Goal: Task Accomplishment & Management: Manage account settings

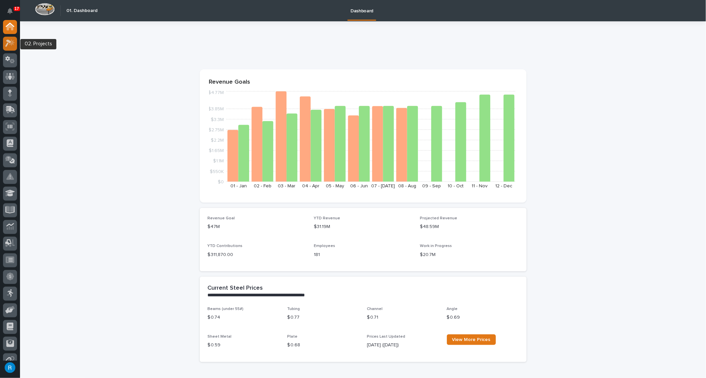
click at [8, 43] on icon at bounding box center [10, 43] width 10 height 8
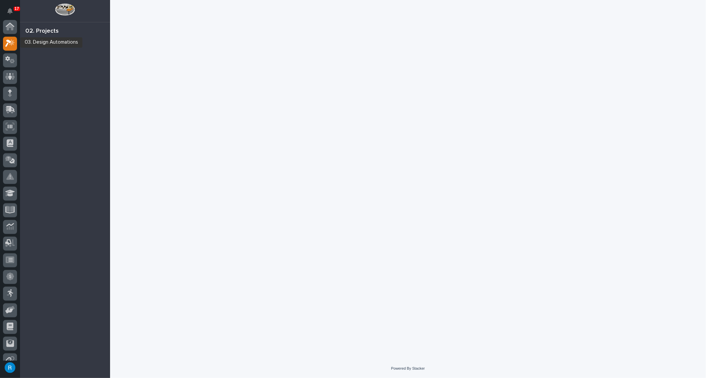
scroll to position [16, 0]
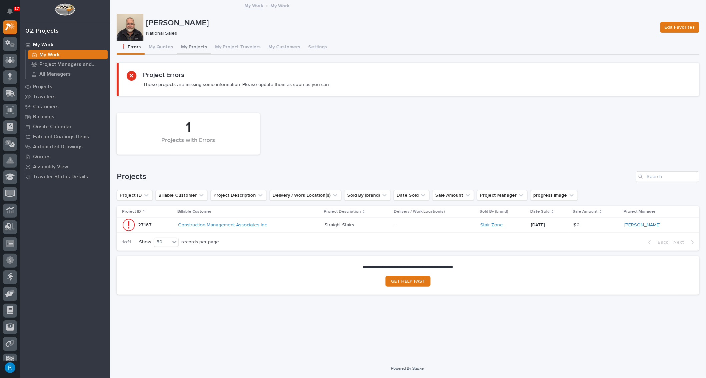
click at [192, 46] on button "My Projects" at bounding box center [194, 48] width 34 height 14
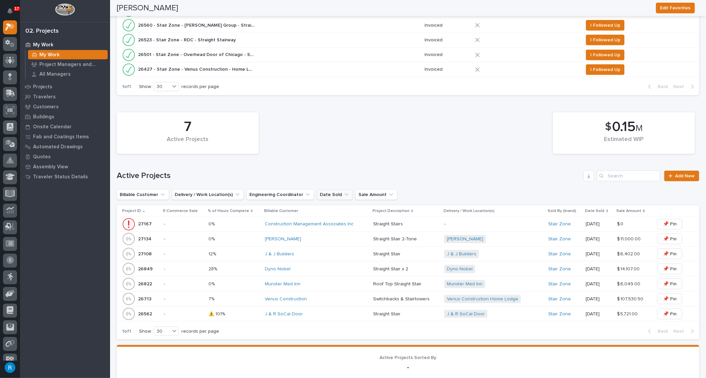
scroll to position [212, 0]
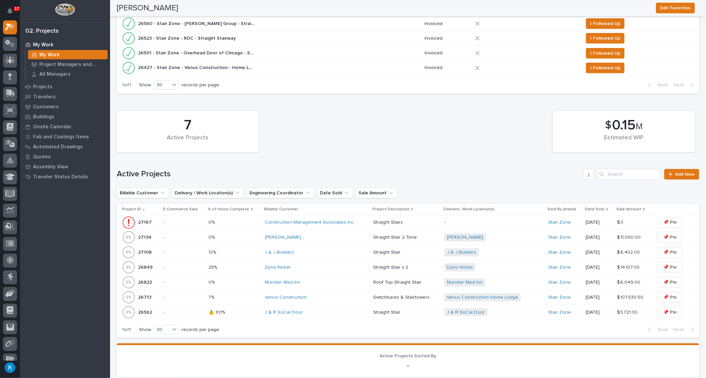
click at [235, 252] on p at bounding box center [233, 253] width 51 height 6
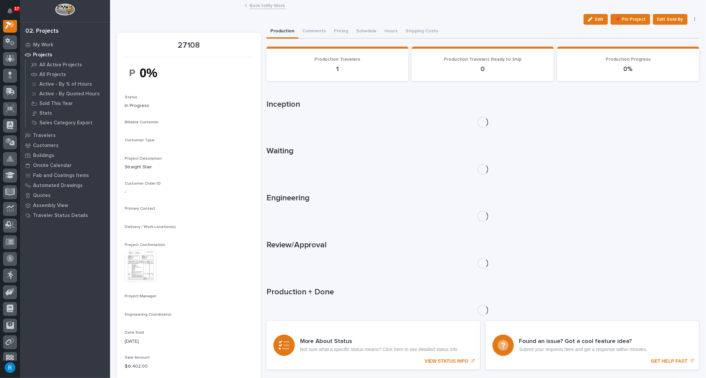
scroll to position [16, 0]
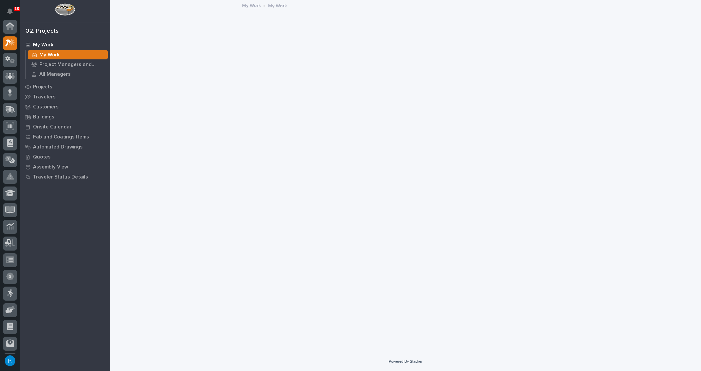
scroll to position [16, 0]
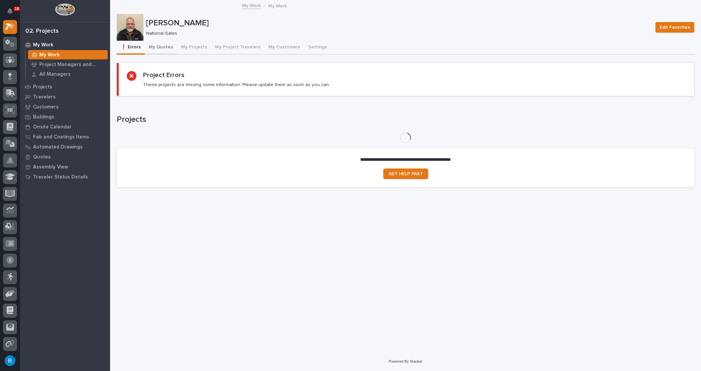
click at [164, 46] on button "My Quotes" at bounding box center [161, 48] width 32 height 14
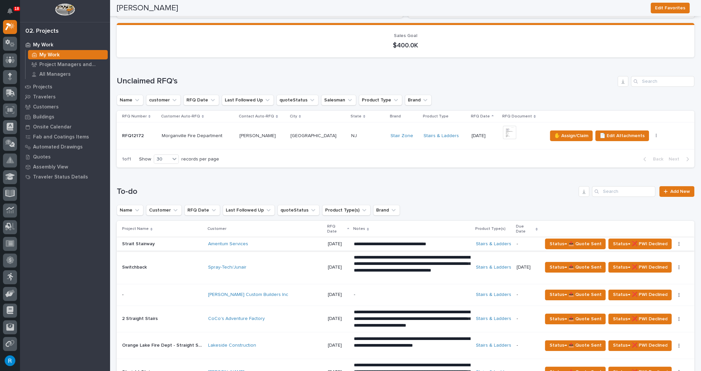
scroll to position [91, 0]
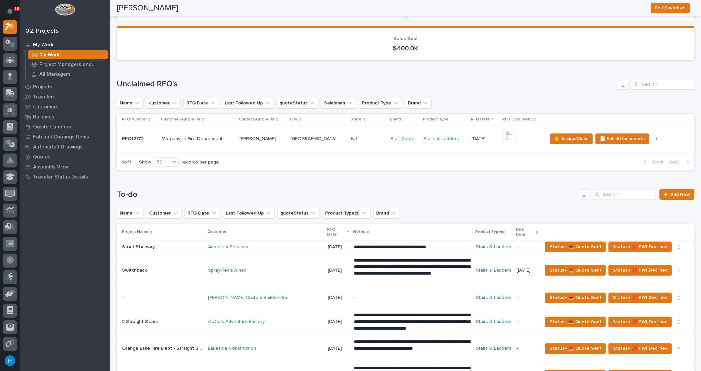
click at [358, 137] on p at bounding box center [368, 139] width 34 height 6
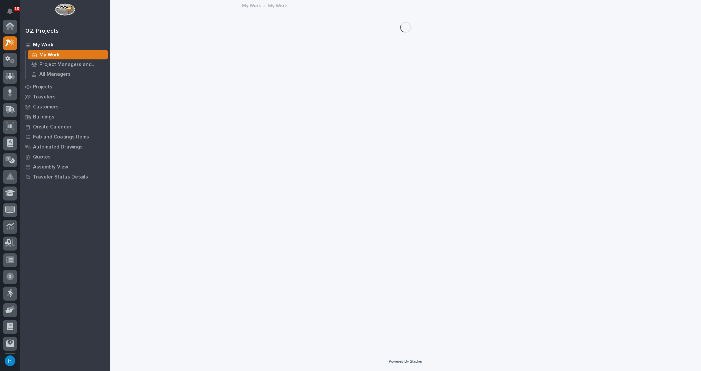
scroll to position [18, 0]
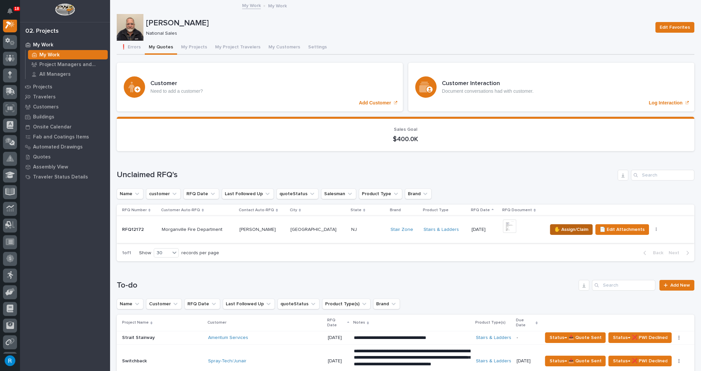
click at [570, 229] on span "✋ Assign/Claim" at bounding box center [571, 229] width 34 height 8
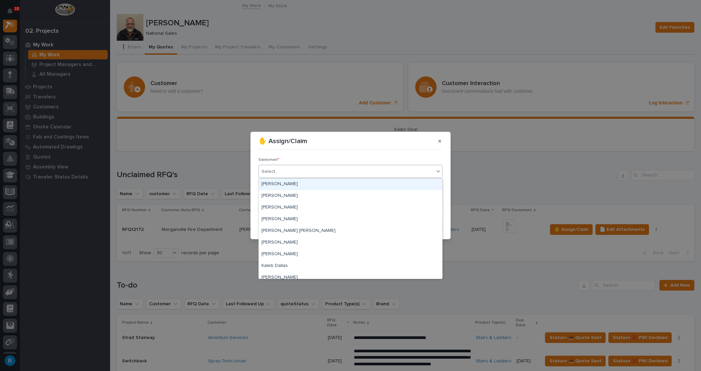
click at [273, 170] on div "Select..." at bounding box center [269, 171] width 17 height 7
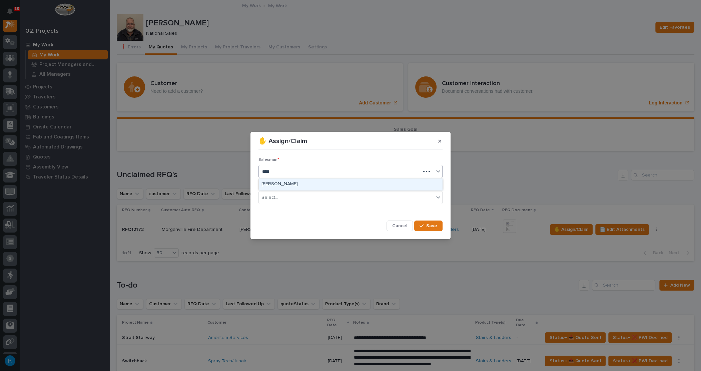
type input "*****"
click at [274, 180] on div "[PERSON_NAME]" at bounding box center [350, 184] width 183 height 12
click at [315, 199] on div "Select..." at bounding box center [346, 197] width 175 height 11
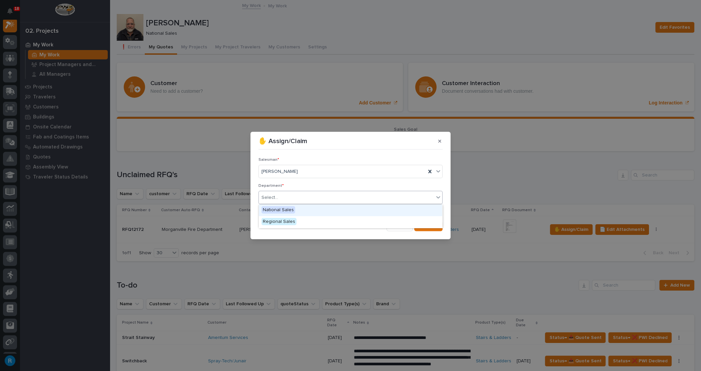
click at [278, 208] on span "National Sales" at bounding box center [278, 209] width 34 height 7
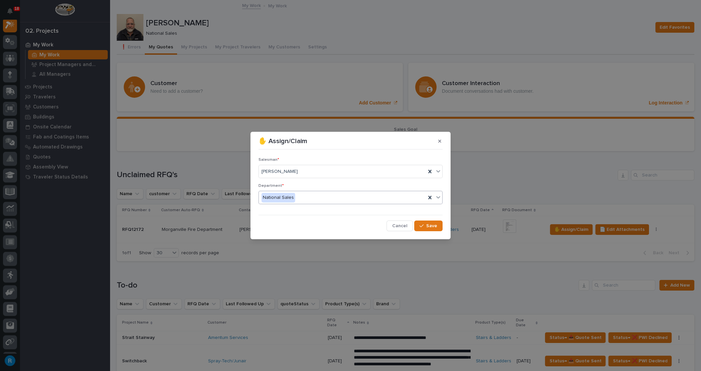
drag, startPoint x: 429, startPoint y: 226, endPoint x: 459, endPoint y: 234, distance: 30.6
click at [431, 226] on span "Save" at bounding box center [431, 226] width 11 height 6
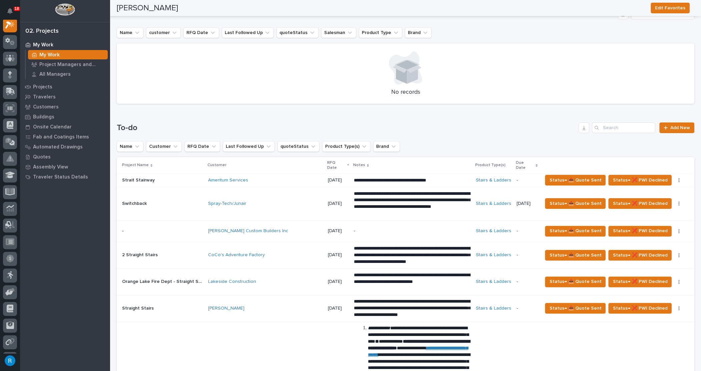
scroll to position [151, 0]
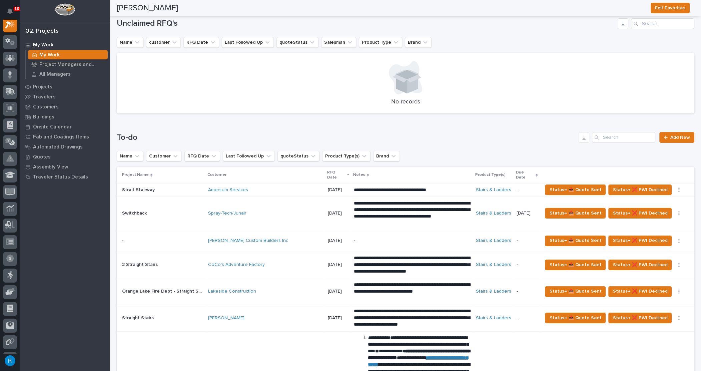
click at [422, 138] on h1 "To-do" at bounding box center [346, 138] width 459 height 10
click at [133, 42] on button "Name" at bounding box center [130, 42] width 27 height 11
click at [131, 70] on input at bounding box center [162, 72] width 85 height 11
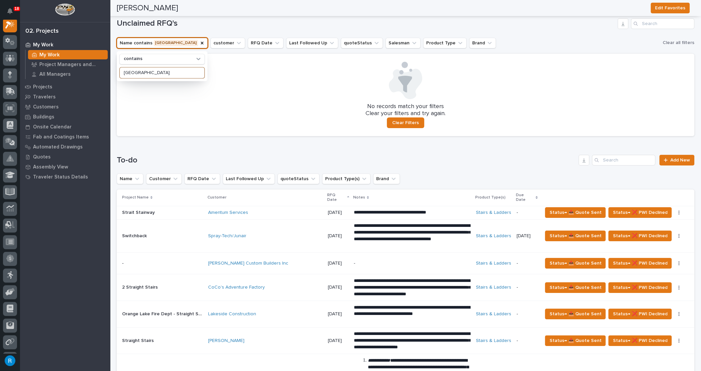
type input "morganville"
click at [386, 44] on button "Salesman" at bounding box center [403, 43] width 35 height 11
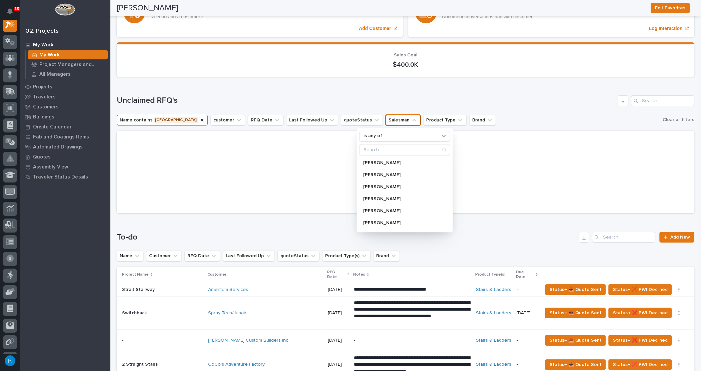
scroll to position [60, 0]
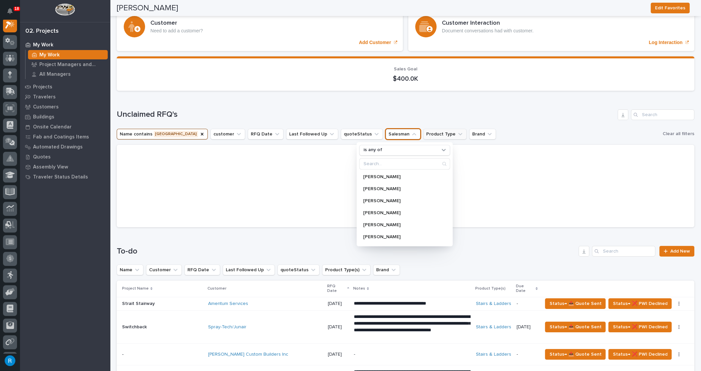
click at [423, 137] on button "Product Type" at bounding box center [444, 134] width 43 height 11
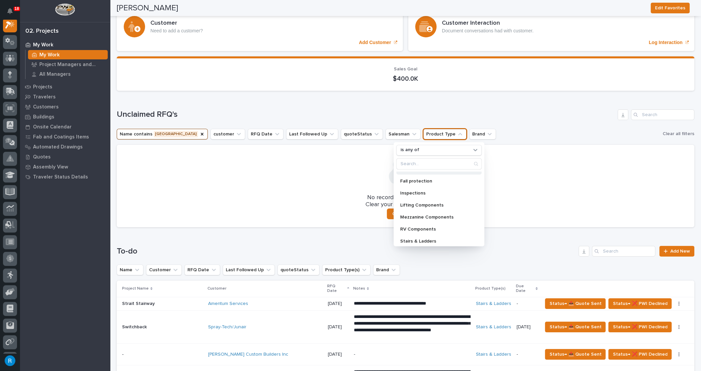
scroll to position [46, 0]
click at [407, 236] on p "Stairs & Ladders" at bounding box center [435, 238] width 71 height 5
click at [418, 238] on p "Stairs & Ladders" at bounding box center [435, 238] width 71 height 5
click at [301, 176] on div at bounding box center [406, 171] width 562 height 37
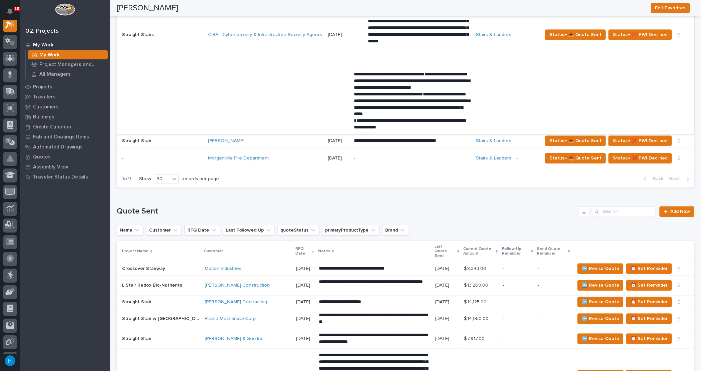
scroll to position [576, 0]
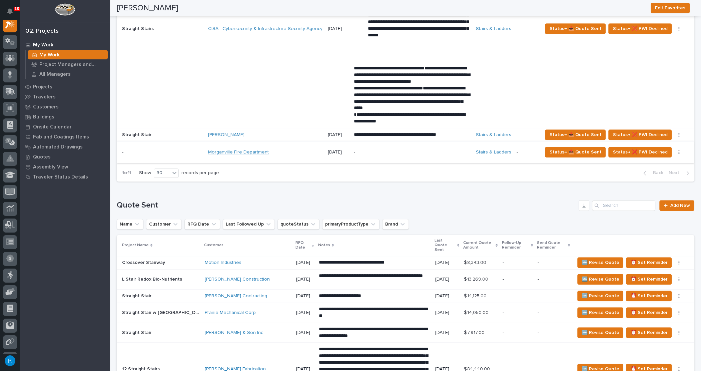
click at [248, 149] on link "Morganville Fire Department" at bounding box center [238, 152] width 61 height 6
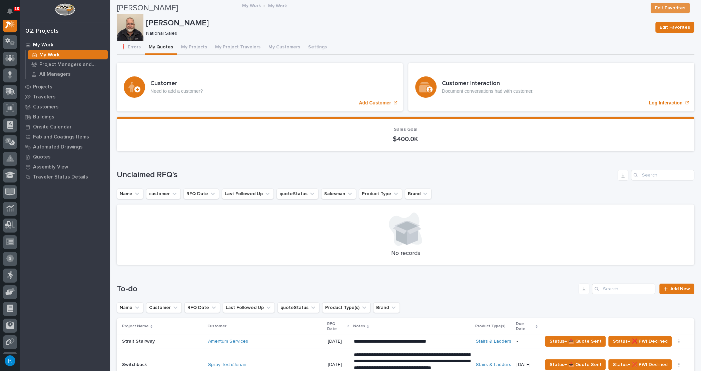
scroll to position [485, 0]
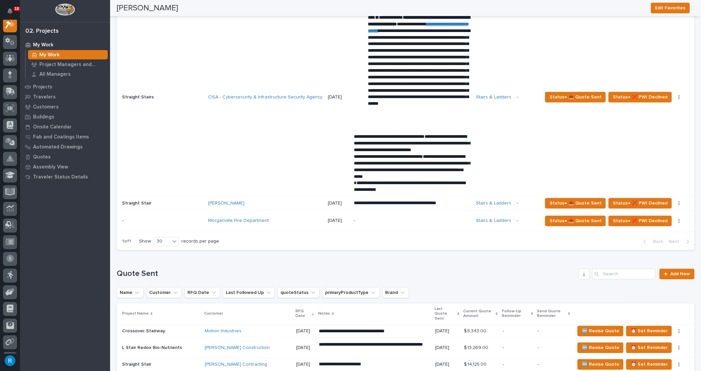
click at [401, 218] on p "-" at bounding box center [412, 221] width 117 height 6
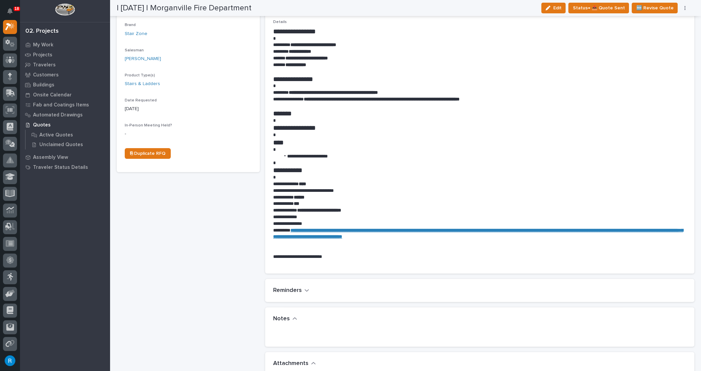
scroll to position [182, 0]
click at [378, 229] on strong "**********" at bounding box center [478, 232] width 410 height 11
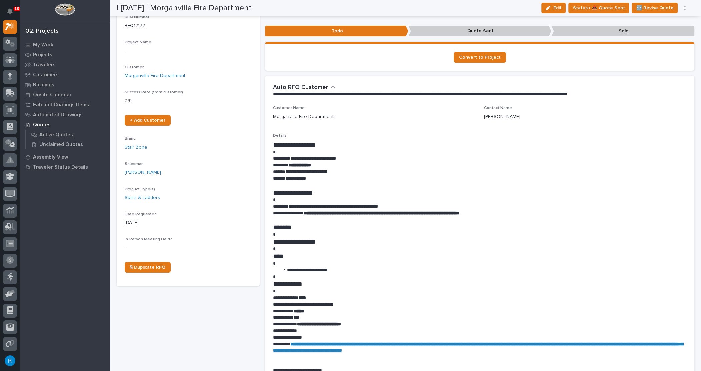
scroll to position [0, 0]
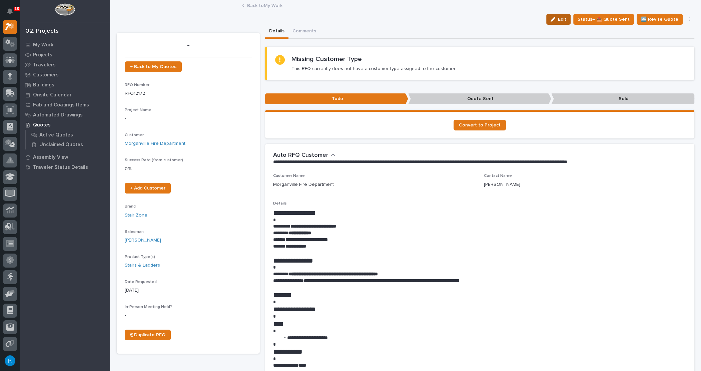
click at [562, 21] on span "Edit" at bounding box center [562, 19] width 8 height 6
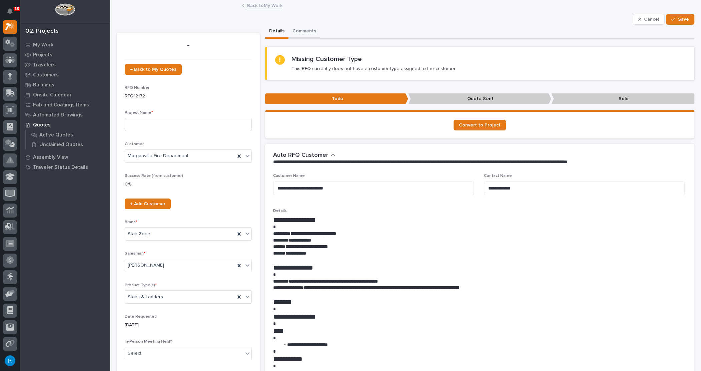
click at [301, 32] on button "Comments" at bounding box center [304, 32] width 32 height 14
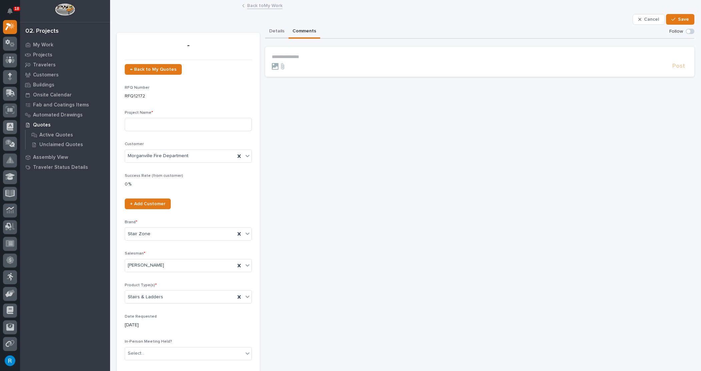
click at [270, 29] on button "Details" at bounding box center [276, 32] width 23 height 14
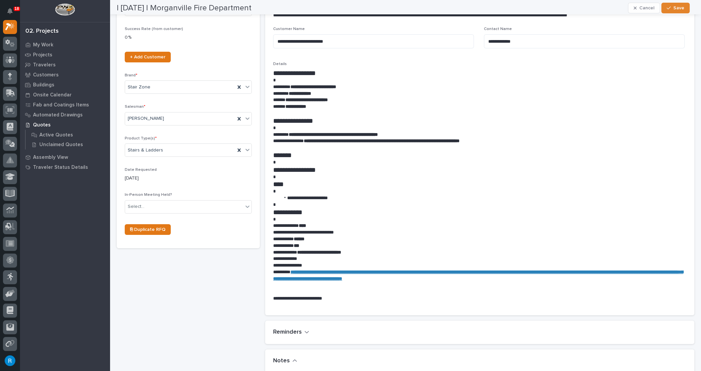
scroll to position [151, 0]
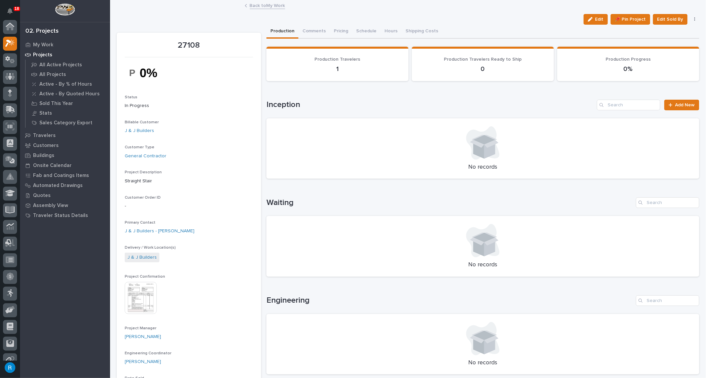
scroll to position [16, 0]
click at [41, 43] on p "My Work" at bounding box center [43, 45] width 20 height 6
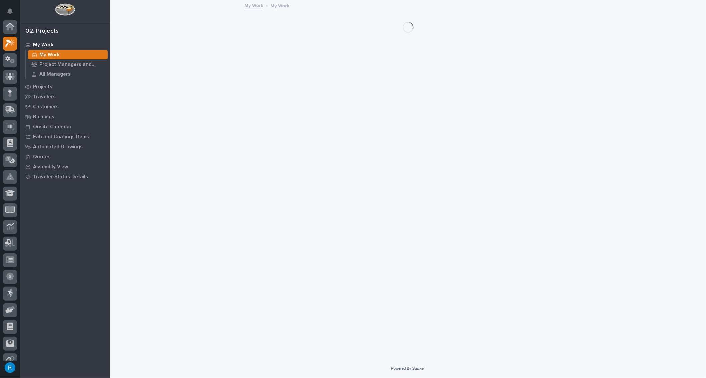
scroll to position [16, 0]
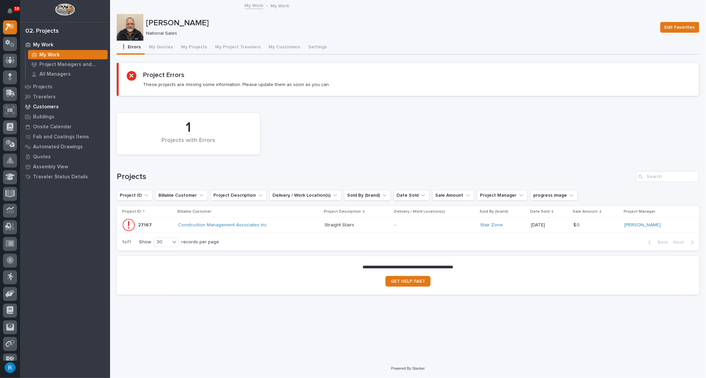
click at [42, 105] on p "Customers" at bounding box center [46, 107] width 26 height 6
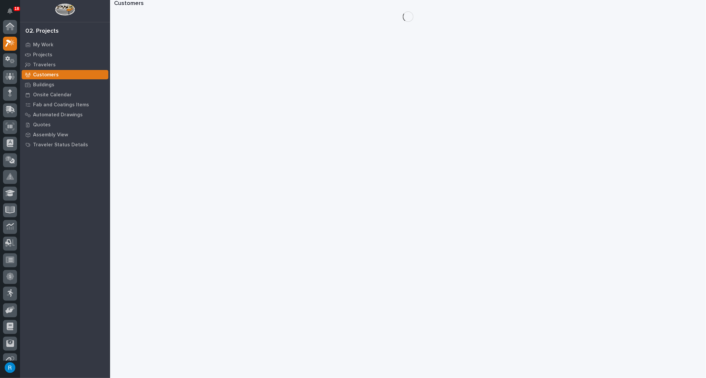
scroll to position [16, 0]
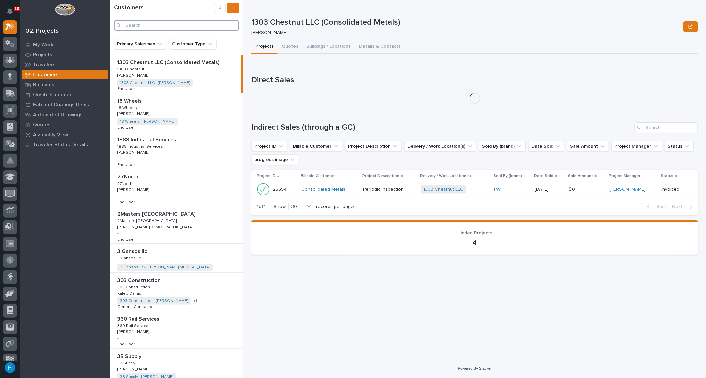
click at [135, 25] on input "Search" at bounding box center [176, 25] width 125 height 11
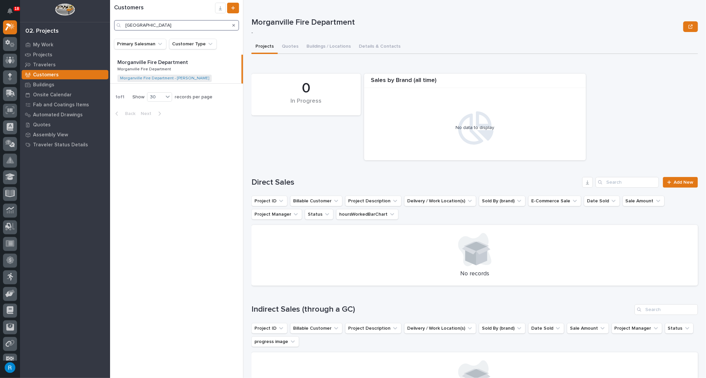
type input "morganville"
click at [143, 80] on link "Morganville Fire Department - John Boyle Kr" at bounding box center [164, 78] width 89 height 5
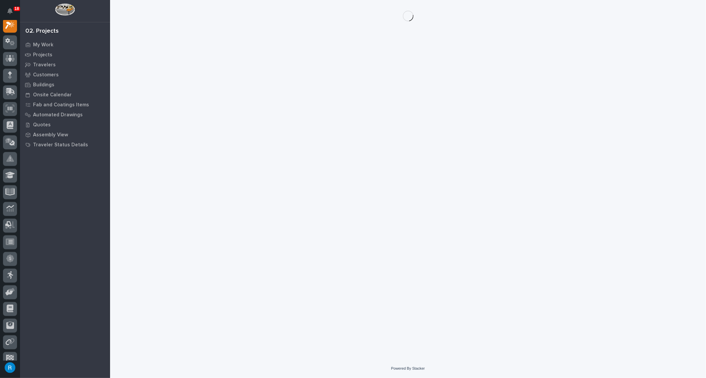
scroll to position [16, 0]
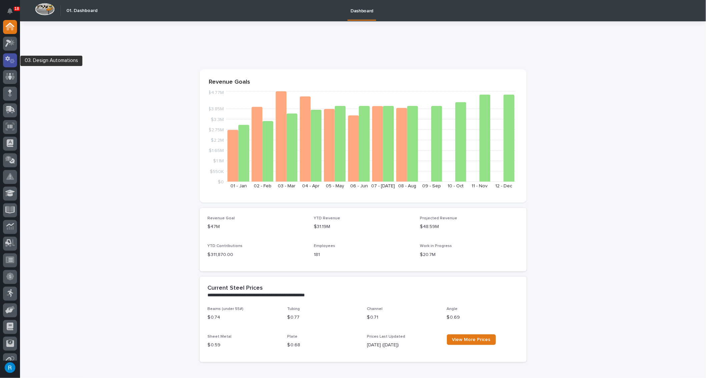
click at [8, 58] on icon at bounding box center [7, 58] width 5 height 5
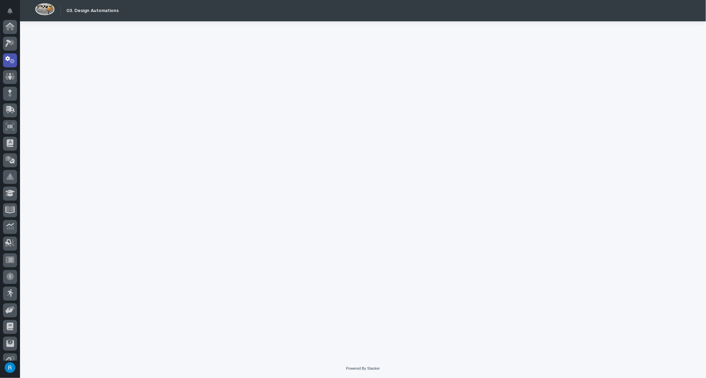
scroll to position [33, 0]
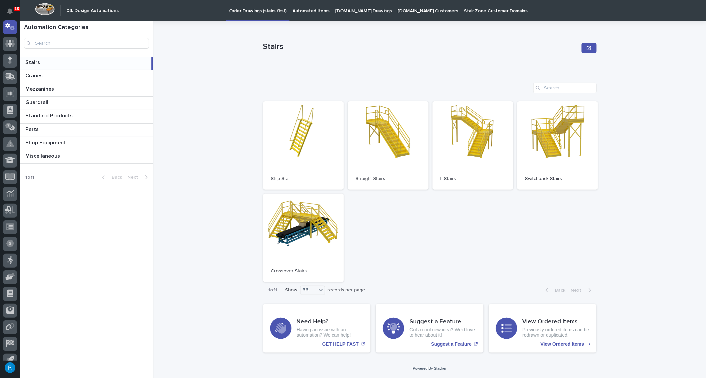
click at [248, 10] on p "Order Drawings (stairs first)" at bounding box center [257, 7] width 57 height 14
click at [337, 7] on p "StairZone.com Drawings" at bounding box center [363, 7] width 56 height 14
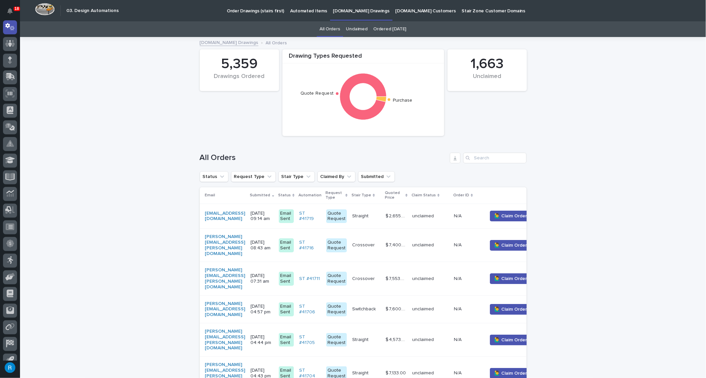
click at [405, 11] on p "StairZone.com Customers" at bounding box center [426, 7] width 60 height 14
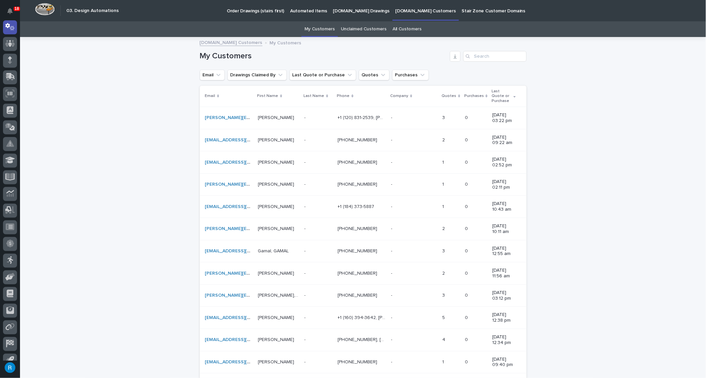
click at [359, 11] on p "StairZone.com Drawings" at bounding box center [361, 7] width 56 height 14
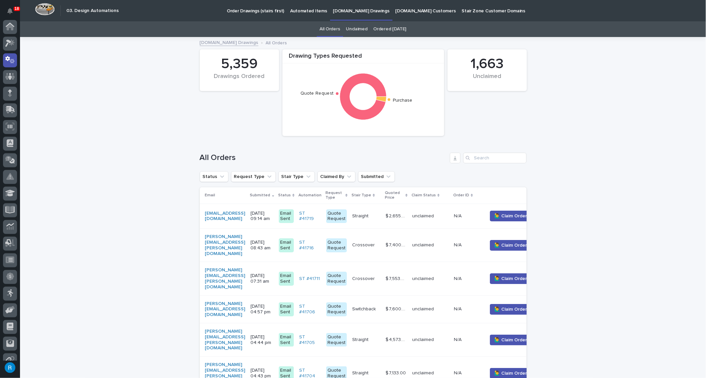
scroll to position [33, 0]
click at [480, 159] on input "Search" at bounding box center [494, 158] width 63 height 11
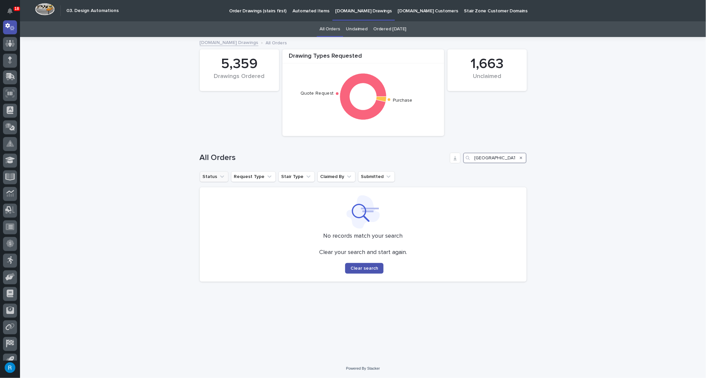
type input "morganville"
click at [216, 179] on button "Status" at bounding box center [214, 176] width 29 height 11
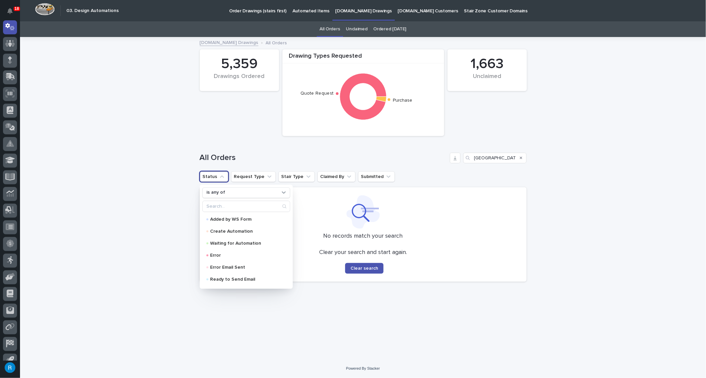
click at [232, 142] on div "All Orders morganville" at bounding box center [363, 155] width 327 height 32
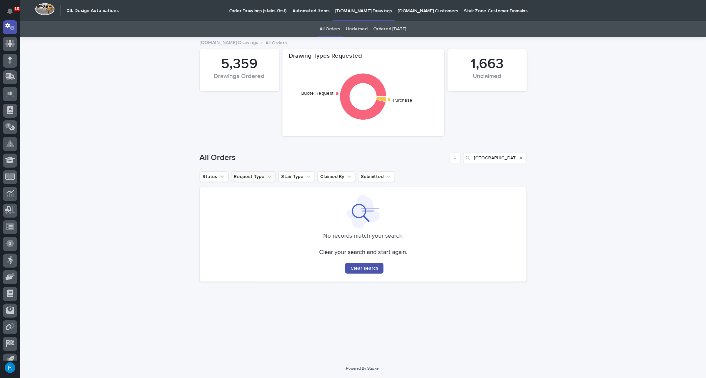
click at [266, 177] on icon "Request Type" at bounding box center [269, 176] width 7 height 7
click at [230, 124] on div "Drawing Types Requested Quote Request Purchase 1,663 Unclaimed 5,359 Drawings O…" at bounding box center [362, 92] width 333 height 93
click at [10, 44] on icon at bounding box center [12, 42] width 6 height 7
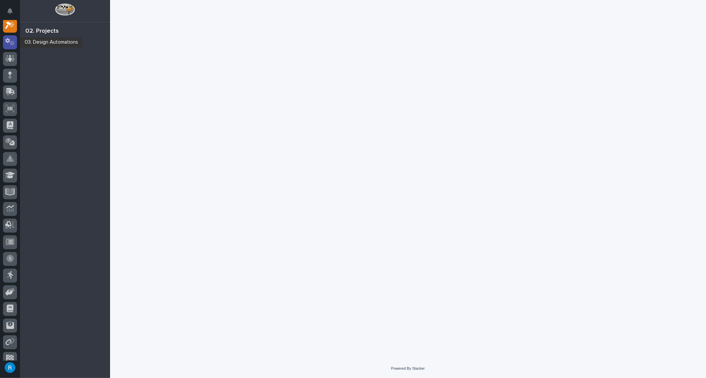
scroll to position [16, 0]
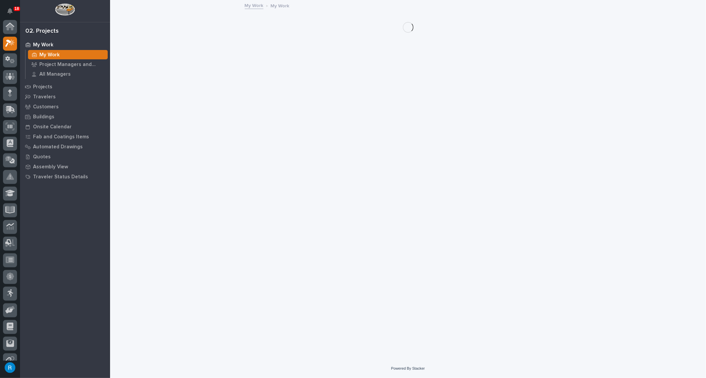
scroll to position [16, 0]
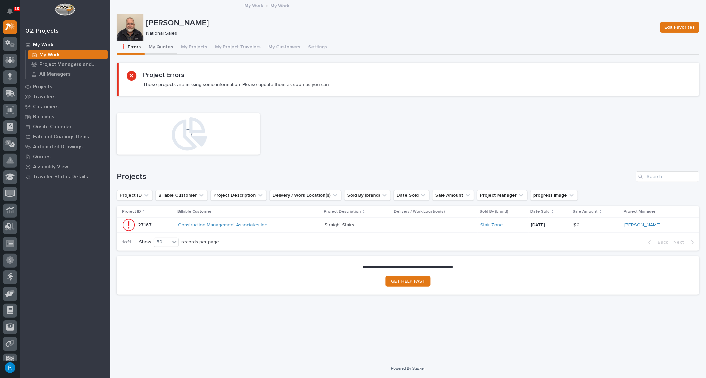
click at [164, 44] on button "My Quotes" at bounding box center [161, 48] width 32 height 14
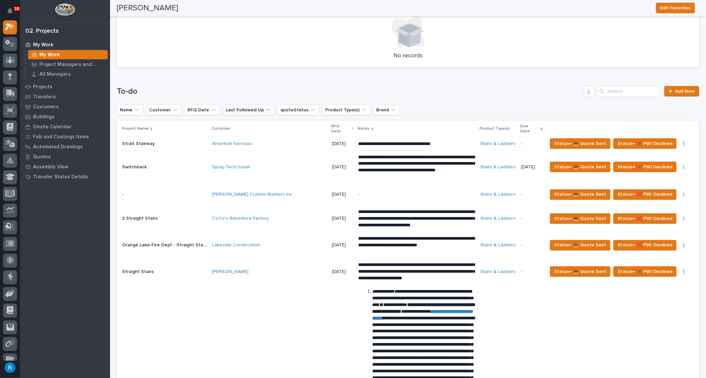
scroll to position [182, 0]
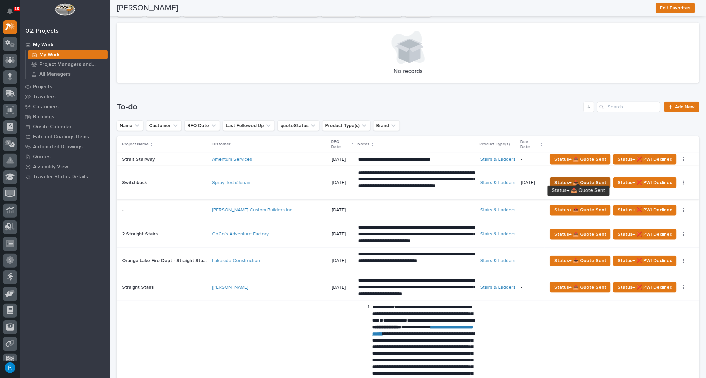
click at [595, 179] on span "Status→ 📤 Quote Sent" at bounding box center [580, 183] width 52 height 8
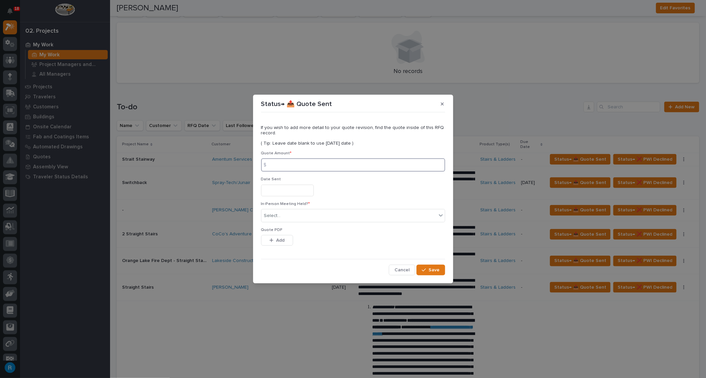
click at [283, 164] on input at bounding box center [353, 164] width 184 height 13
type input "62390.00"
click at [295, 190] on input "text" at bounding box center [287, 191] width 53 height 12
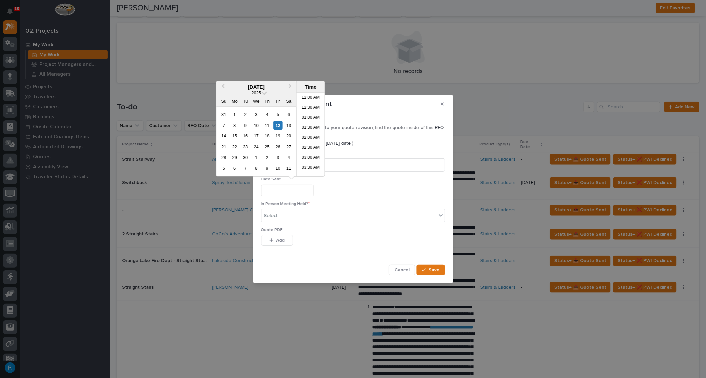
scroll to position [163, 0]
click at [268, 124] on div "11" at bounding box center [266, 125] width 9 height 9
type input "**********"
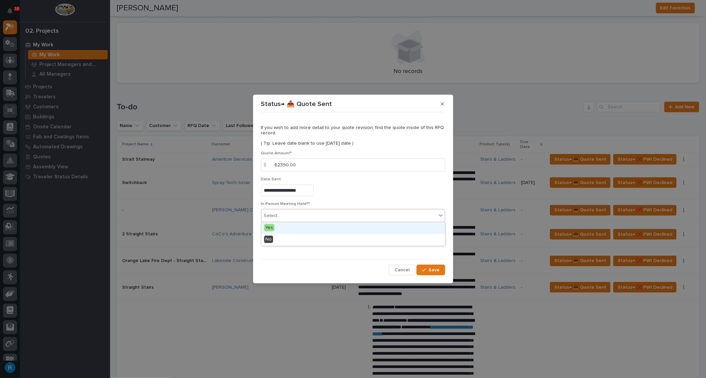
click at [299, 218] on div "Select..." at bounding box center [348, 215] width 175 height 11
click at [267, 239] on span "No" at bounding box center [268, 239] width 9 height 7
click at [278, 241] on span "Add" at bounding box center [280, 240] width 8 height 6
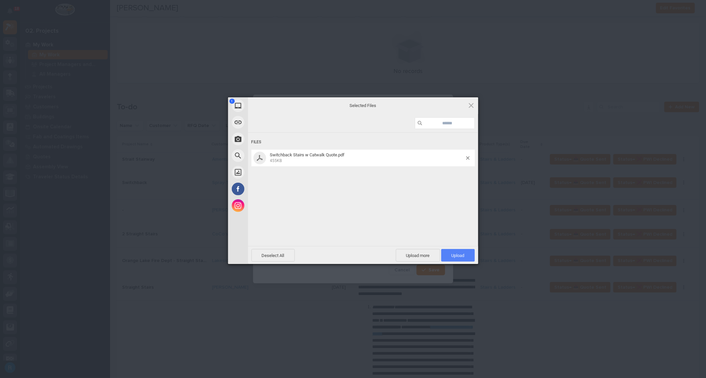
click at [453, 253] on span "Upload 1" at bounding box center [458, 255] width 13 height 5
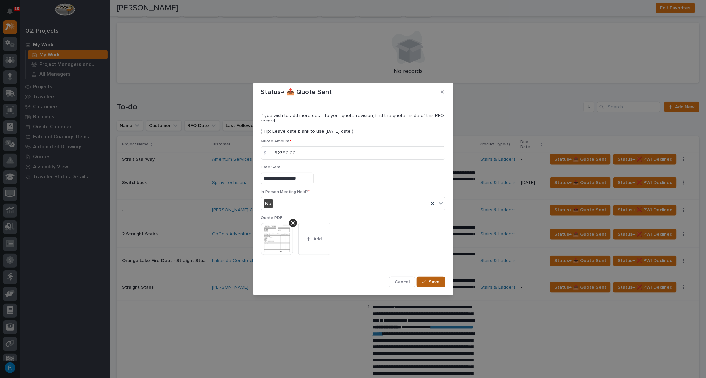
click at [431, 283] on span "Save" at bounding box center [434, 282] width 11 height 6
